Goal: Task Accomplishment & Management: Manage account settings

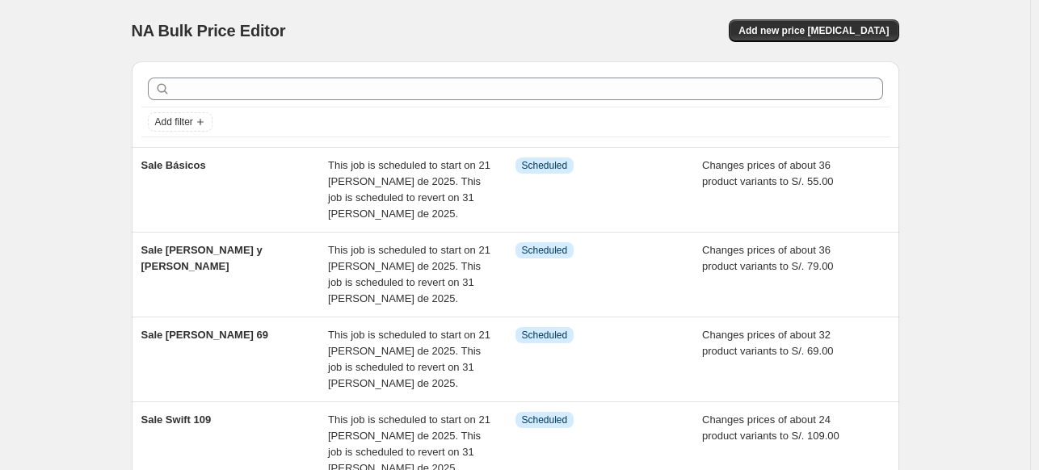
click at [289, 202] on div "Sale Básicos" at bounding box center [235, 190] width 188 height 65
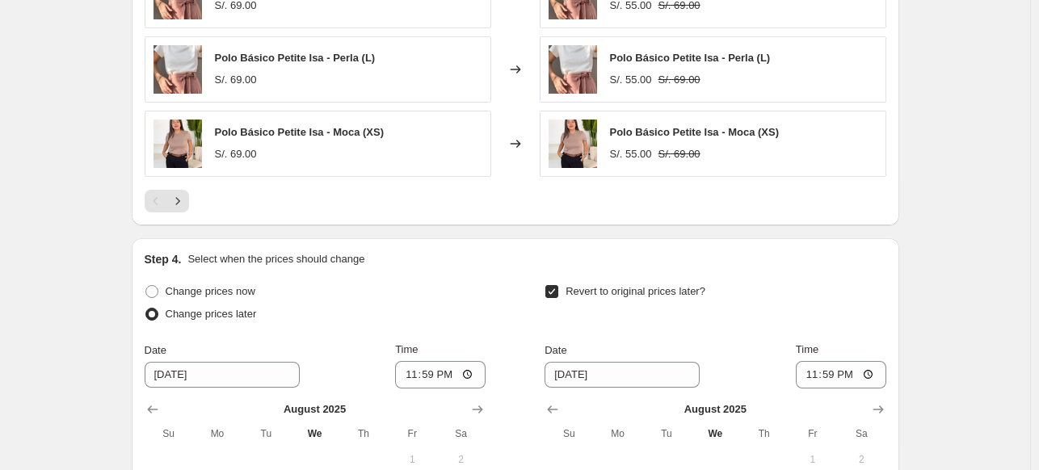
scroll to position [1257, 0]
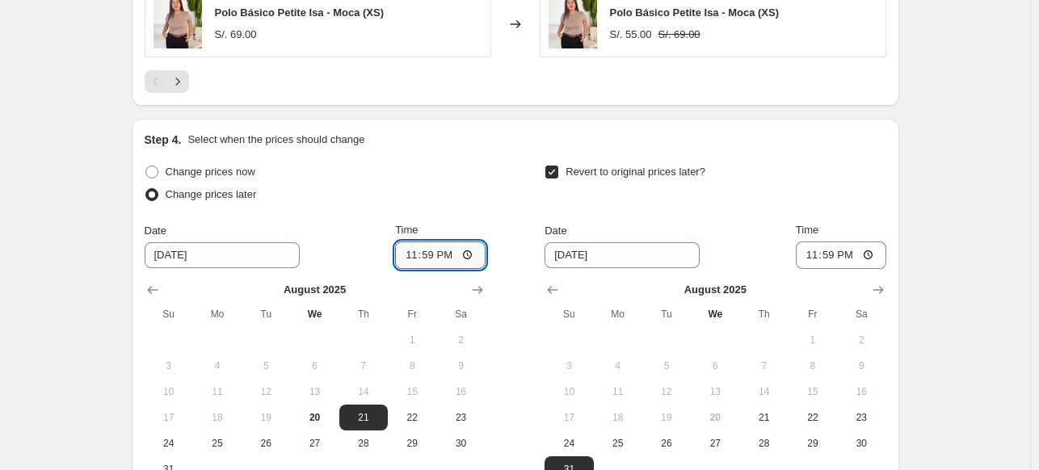
click at [431, 255] on input "23:59" at bounding box center [440, 255] width 91 height 27
type input "18:00"
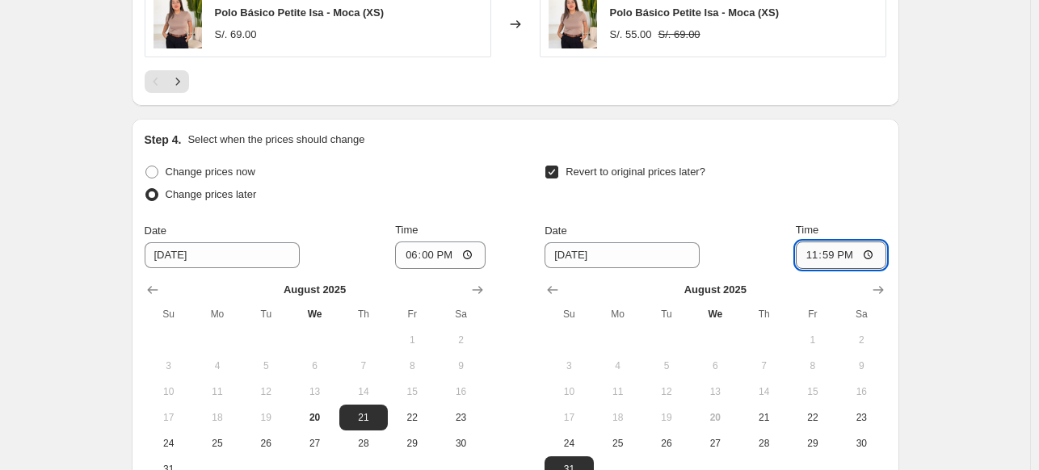
click at [829, 253] on input "23:59" at bounding box center [841, 255] width 91 height 27
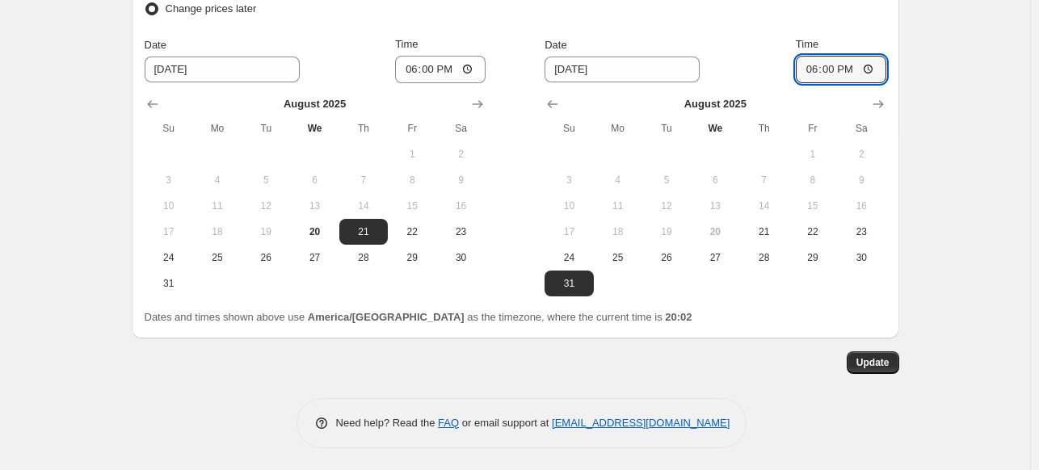
scroll to position [1442, 0]
click at [840, 66] on input "18:00" at bounding box center [841, 70] width 91 height 27
type input "03:00"
click at [840, 66] on input "Time" at bounding box center [841, 70] width 91 height 27
type input "23:59"
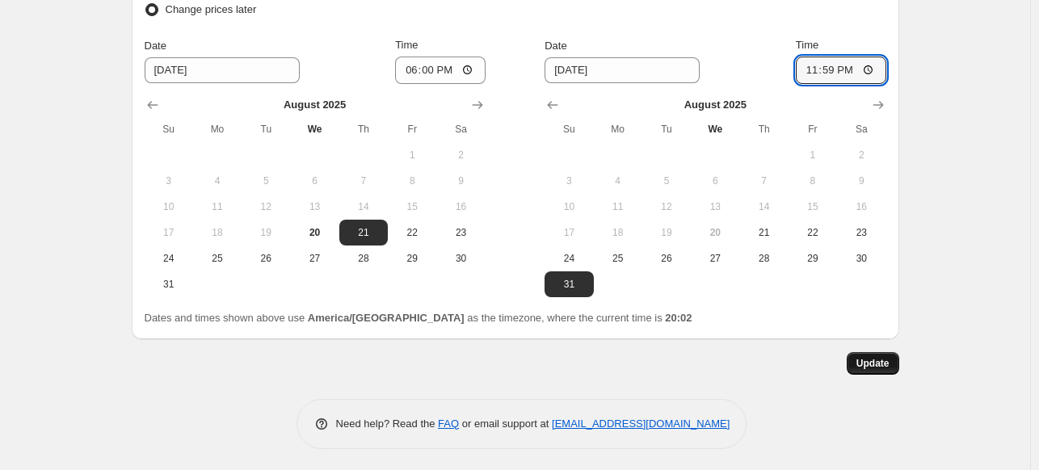
click at [870, 370] on button "Update" at bounding box center [873, 363] width 53 height 23
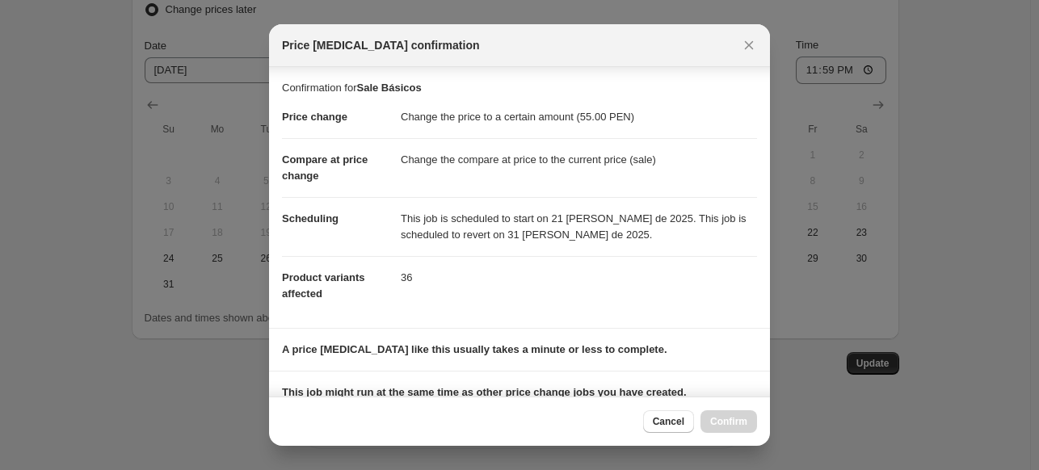
scroll to position [204, 0]
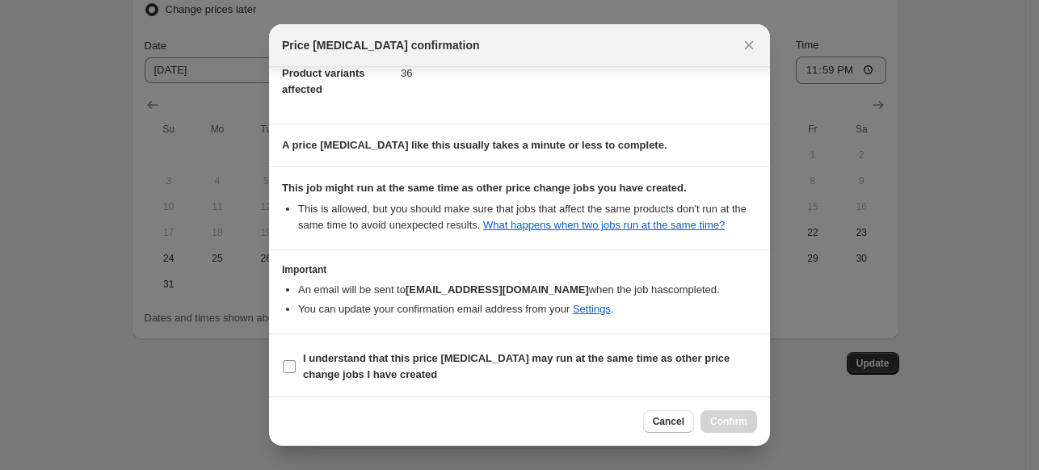
click at [287, 371] on input "I understand that this price [MEDICAL_DATA] may run at the same time as other p…" at bounding box center [289, 366] width 13 height 13
checkbox input "true"
click at [730, 432] on button "Confirm" at bounding box center [729, 422] width 57 height 23
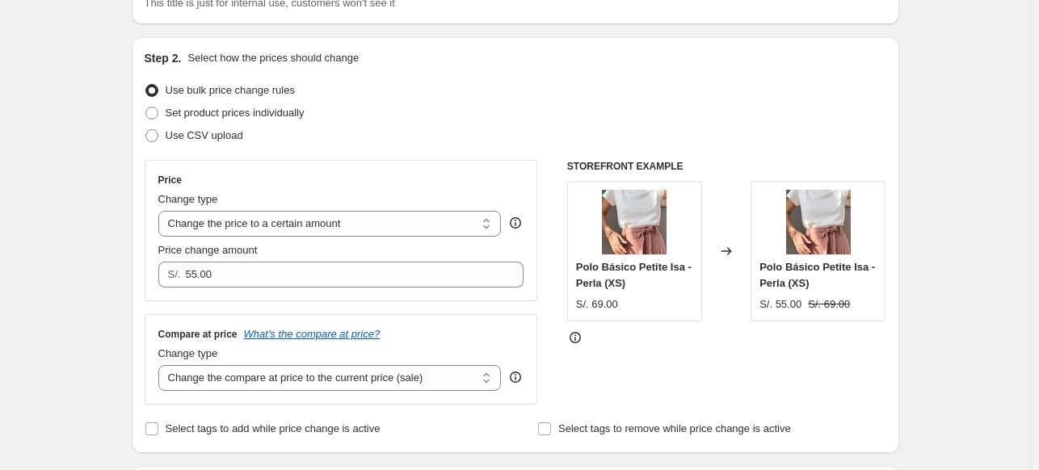
scroll to position [0, 0]
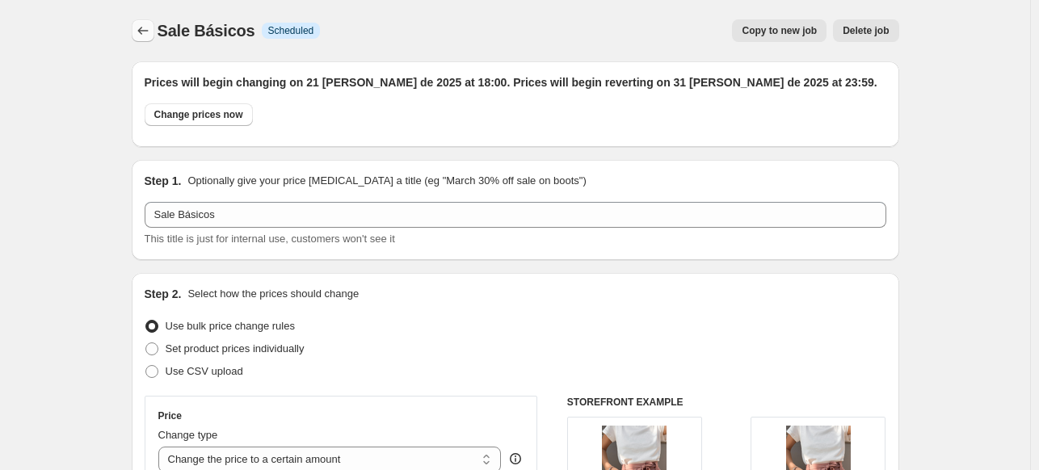
click at [143, 38] on icon "Price change jobs" at bounding box center [143, 31] width 16 height 16
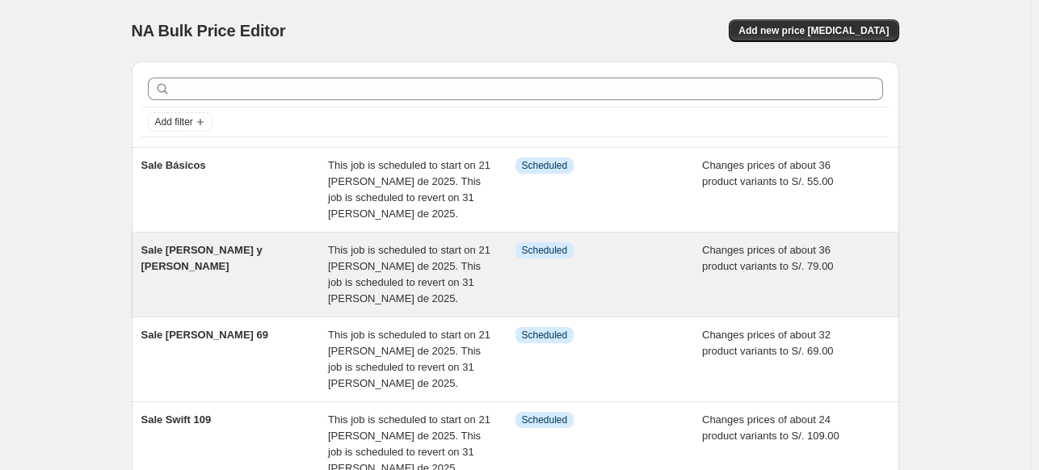
click at [217, 241] on div "Sale [PERSON_NAME] y [PERSON_NAME] This job is scheduled to start on 21 [PERSON…" at bounding box center [516, 275] width 768 height 84
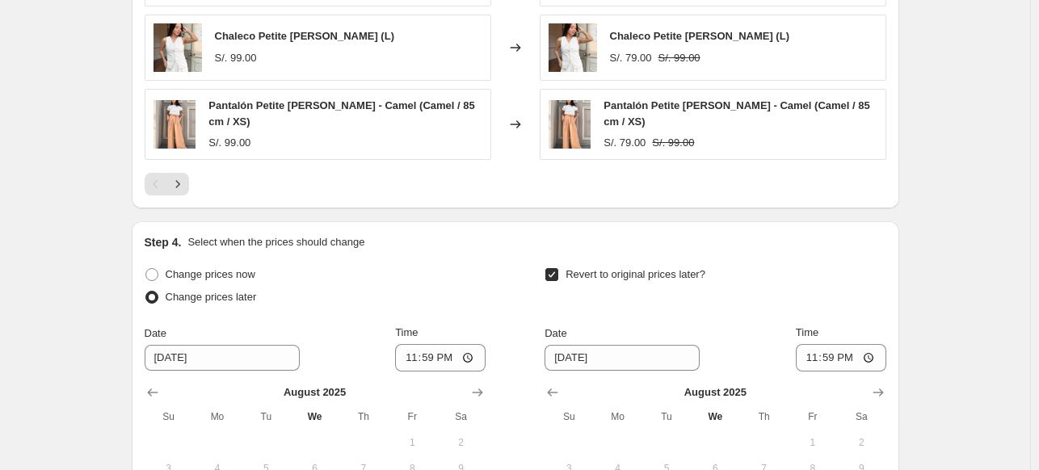
scroll to position [1355, 0]
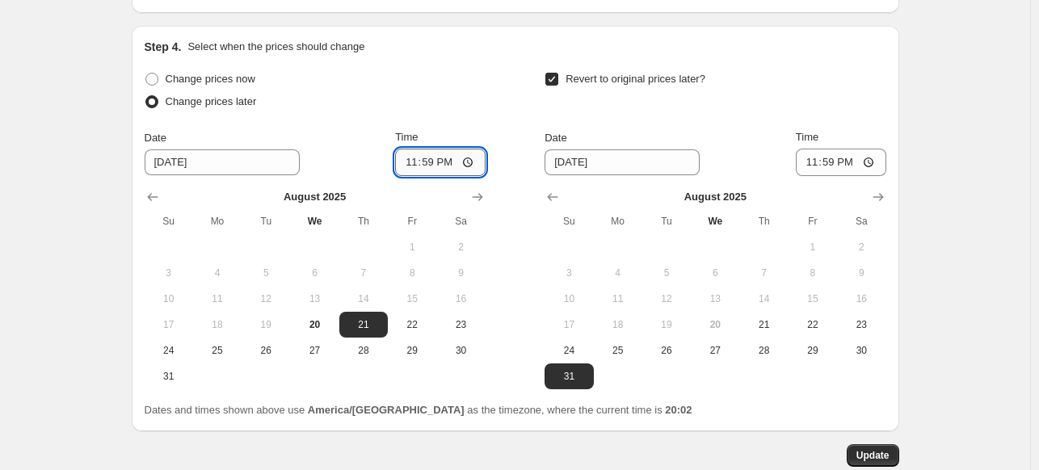
click at [432, 158] on input "23:59" at bounding box center [440, 162] width 91 height 27
type input "18:00"
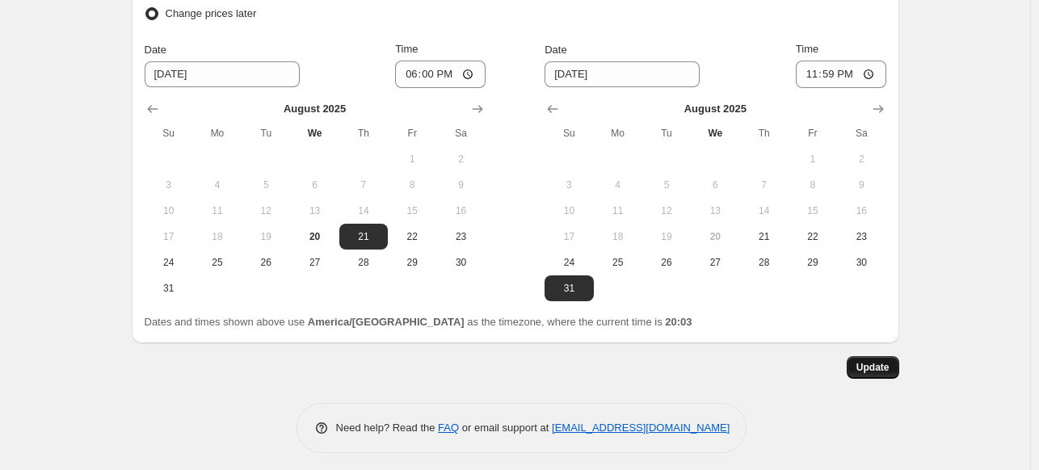
click at [890, 361] on span "Update" at bounding box center [873, 367] width 33 height 13
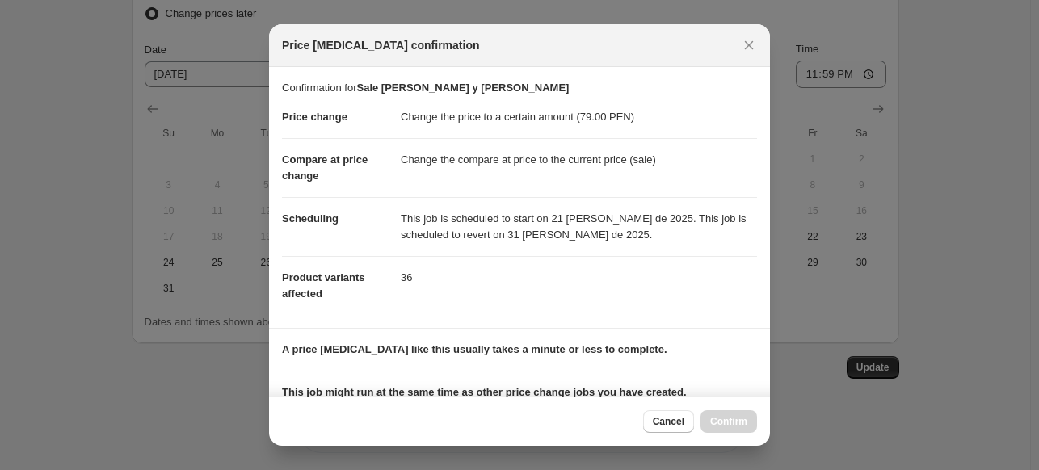
scroll to position [204, 0]
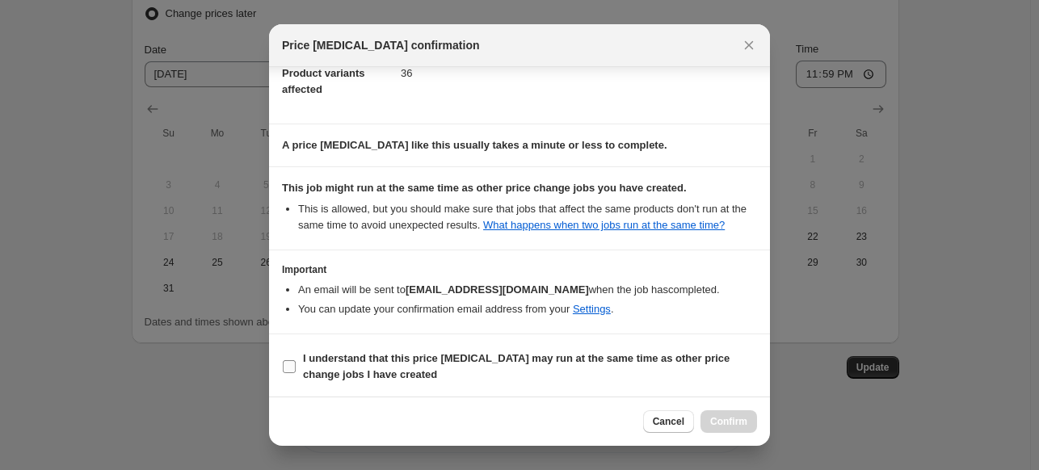
click at [287, 368] on input "I understand that this price [MEDICAL_DATA] may run at the same time as other p…" at bounding box center [289, 366] width 13 height 13
checkbox input "true"
click at [741, 435] on div "Cancel Confirm" at bounding box center [519, 421] width 501 height 49
click at [709, 423] on button "Confirm" at bounding box center [729, 422] width 57 height 23
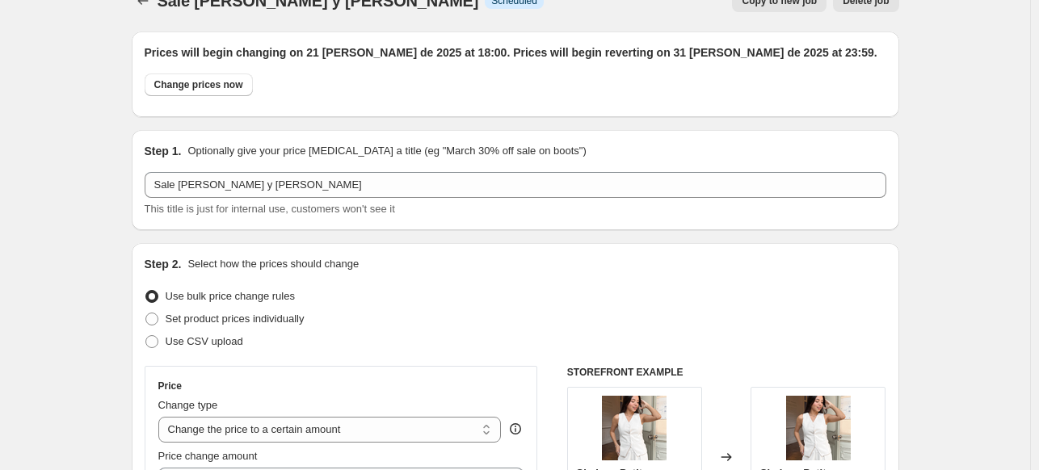
scroll to position [0, 0]
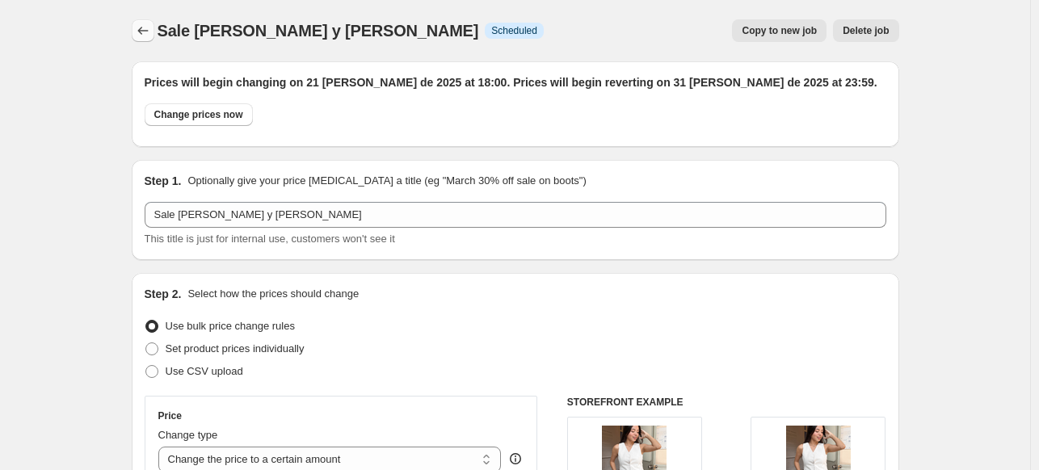
click at [139, 30] on icon "Price change jobs" at bounding box center [143, 31] width 16 height 16
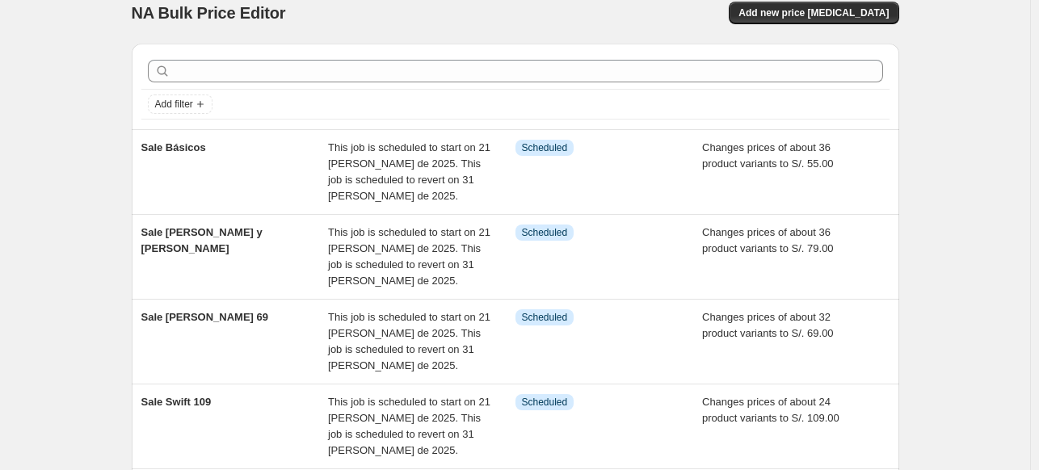
scroll to position [19, 0]
